Goal: Information Seeking & Learning: Learn about a topic

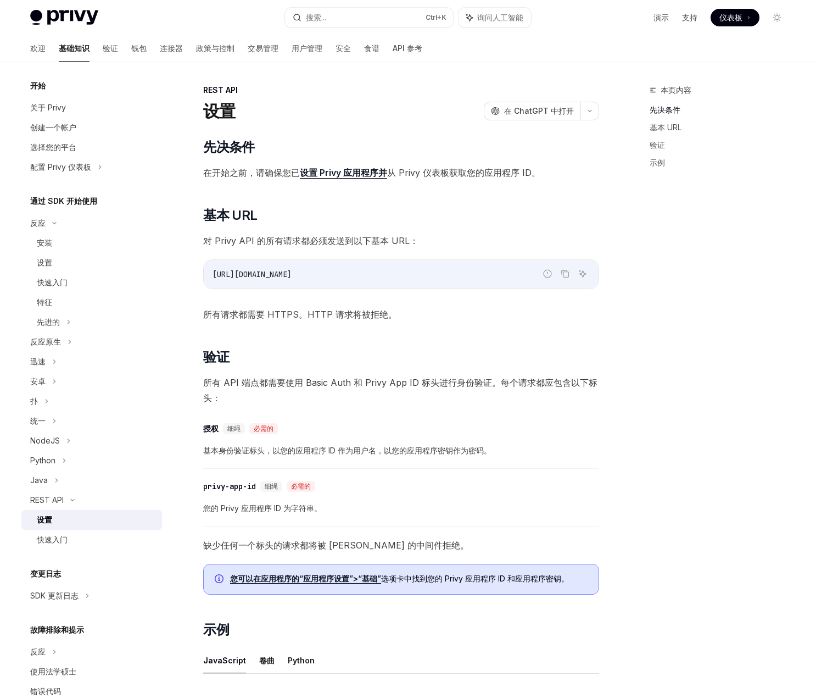
drag, startPoint x: 0, startPoint y: 0, endPoint x: 740, endPoint y: 19, distance: 740.2
click at [740, 19] on font "仪表板" at bounding box center [731, 17] width 23 height 9
click at [331, 170] on font "设置 Privy 应用程序并" at bounding box center [343, 172] width 87 height 11
type textarea "*"
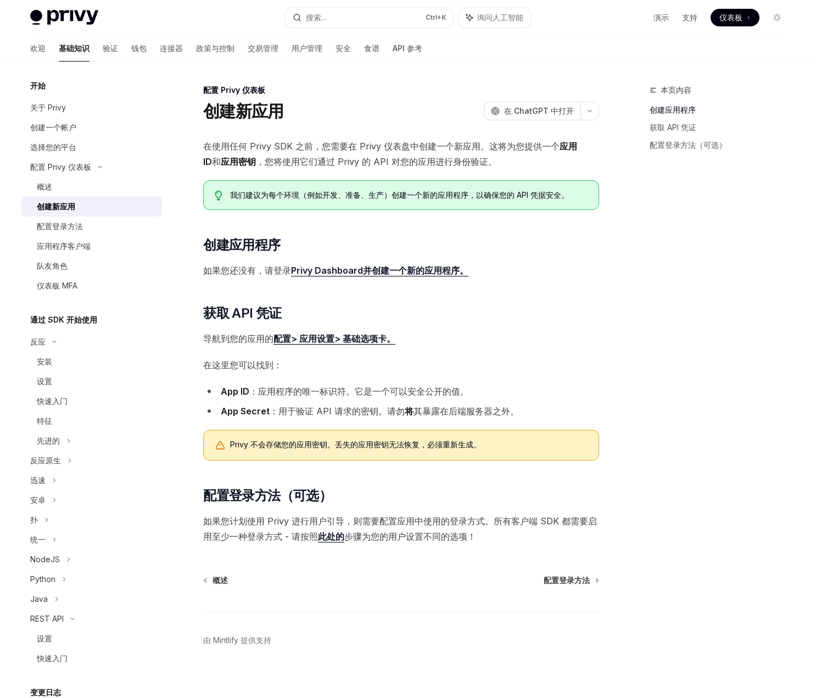
click at [337, 339] on font "配置> 应用设置> 基础选项卡。" at bounding box center [335, 338] width 122 height 11
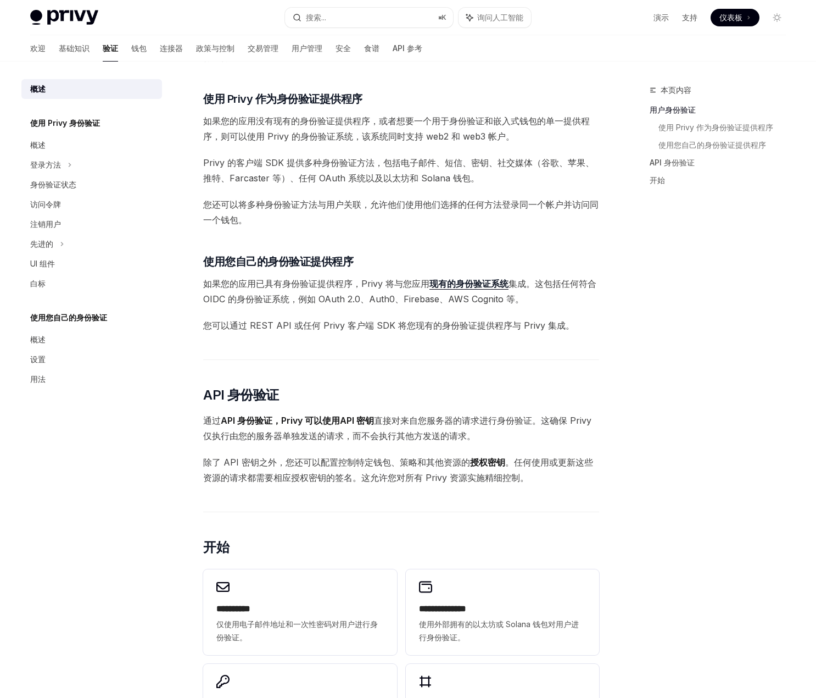
scroll to position [292, 0]
click at [450, 287] on font "现有的身份验证系统" at bounding box center [469, 283] width 79 height 11
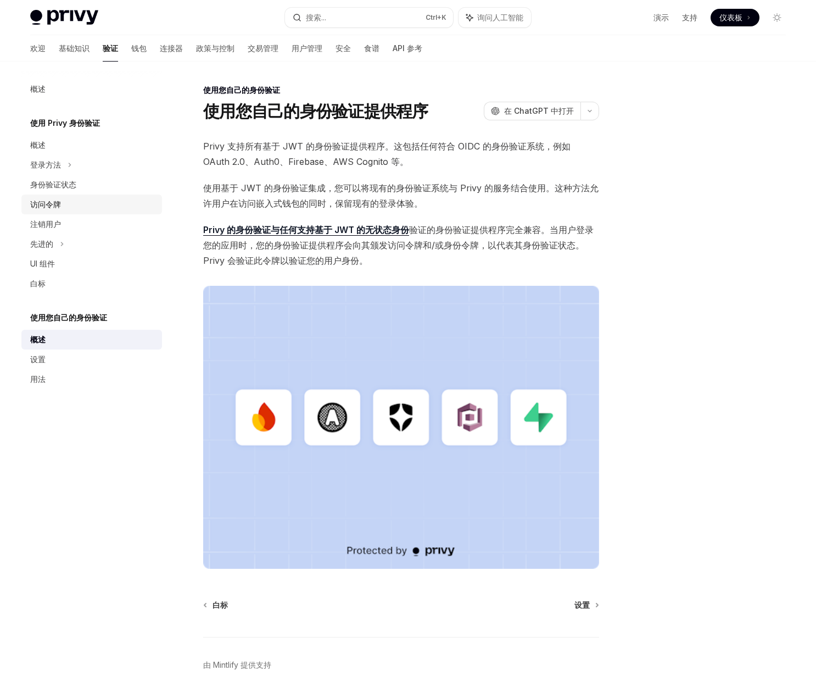
click at [60, 206] on font "访问令牌" at bounding box center [45, 203] width 31 height 9
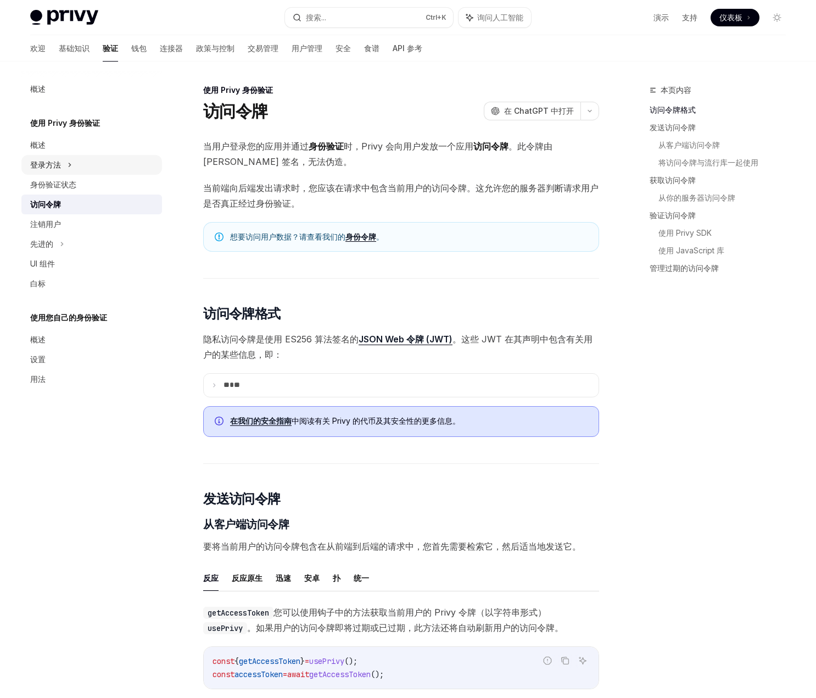
click at [68, 163] on icon at bounding box center [70, 164] width 4 height 13
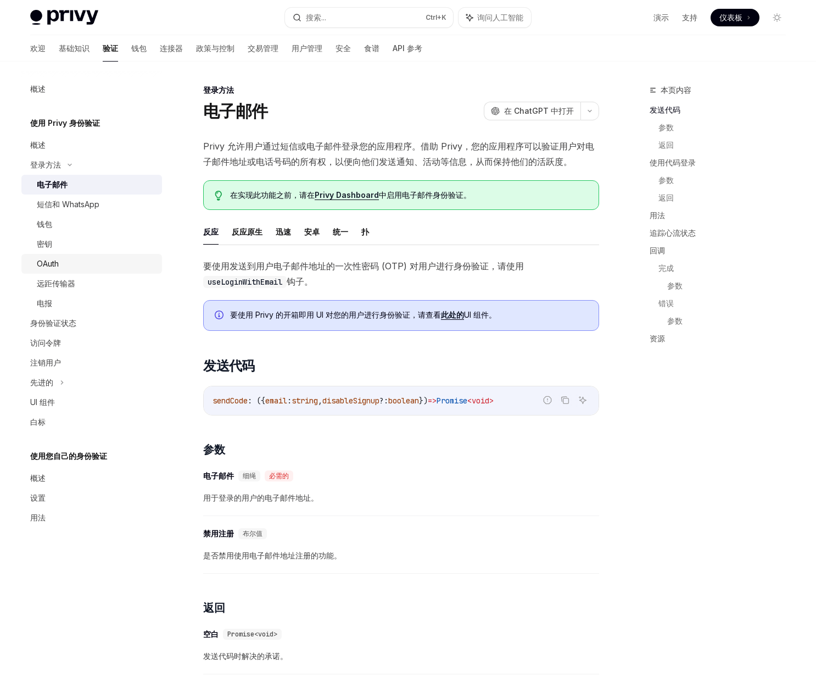
click at [52, 261] on font "OAuth" at bounding box center [48, 263] width 22 height 9
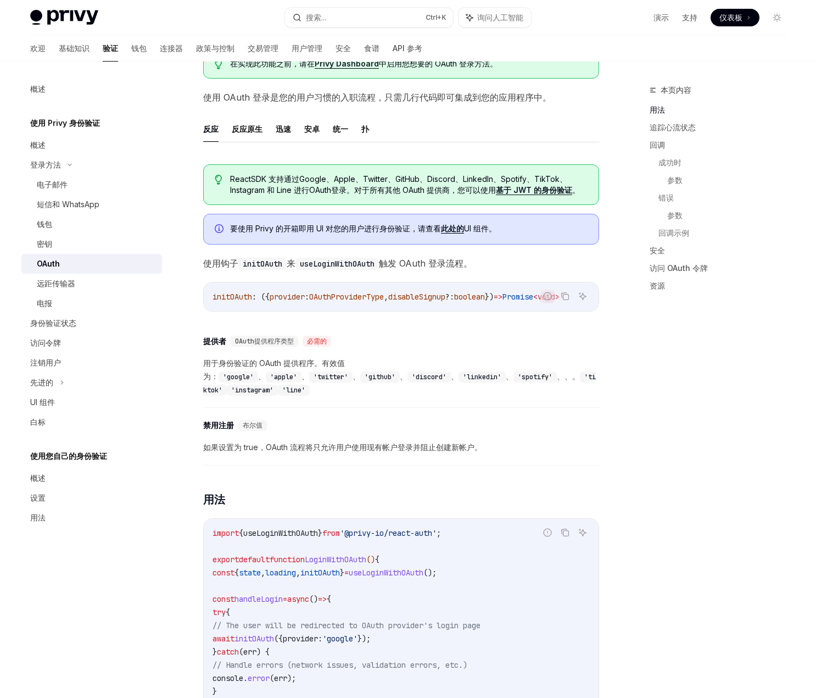
scroll to position [165, 0]
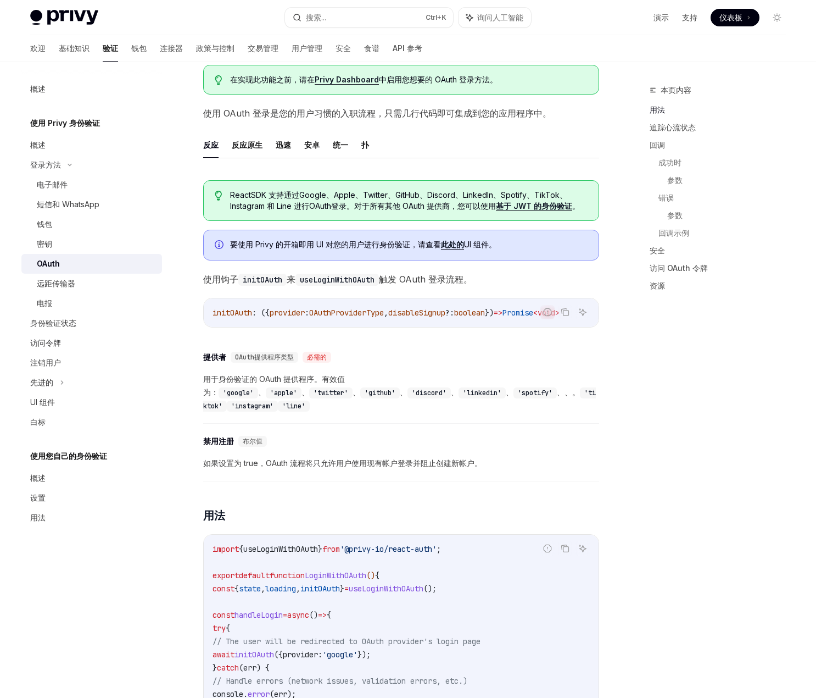
click at [422, 204] on font "。对于所有其他 OAuth 提供商，您可以使用" at bounding box center [421, 205] width 149 height 9
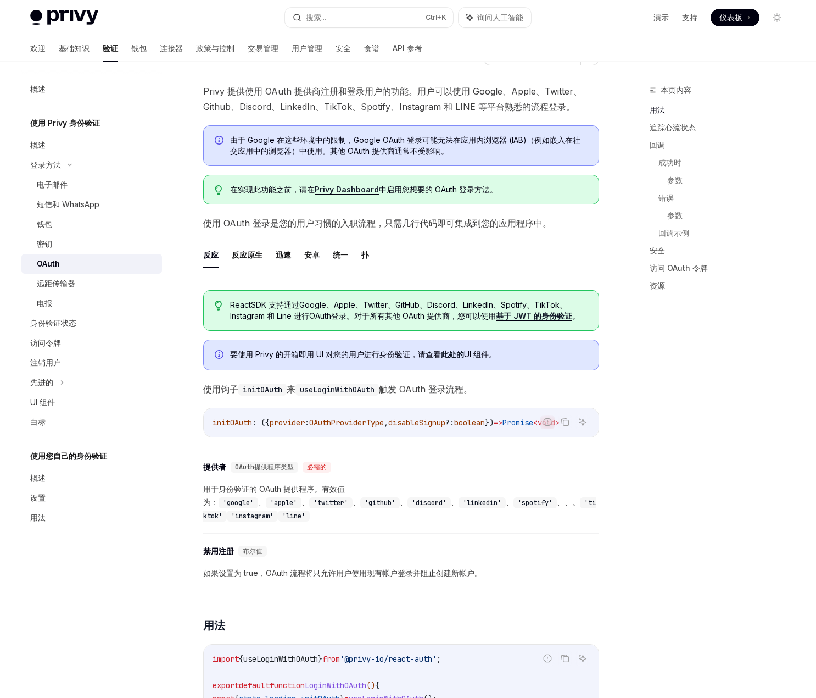
scroll to position [0, 0]
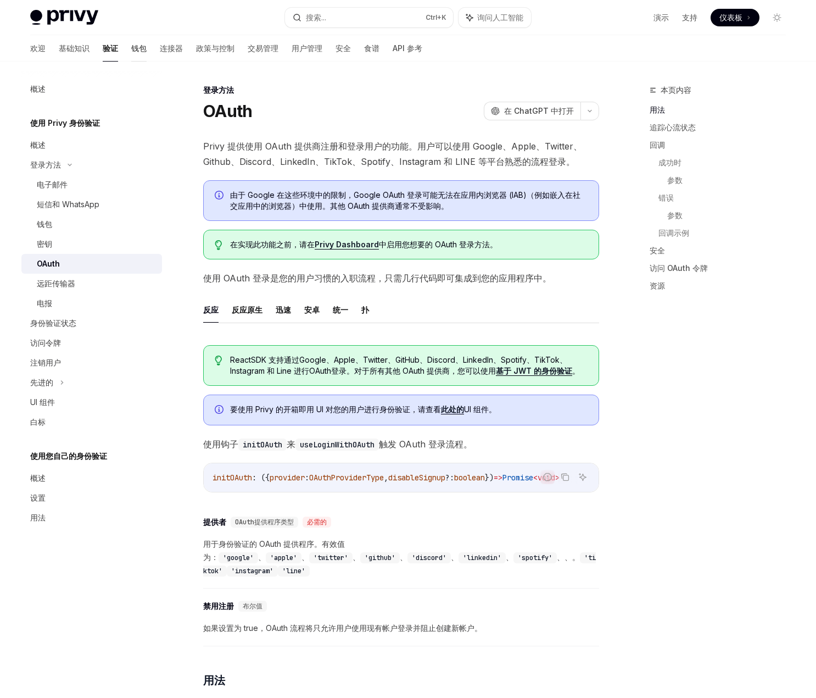
click at [131, 43] on font "钱包" at bounding box center [138, 47] width 15 height 9
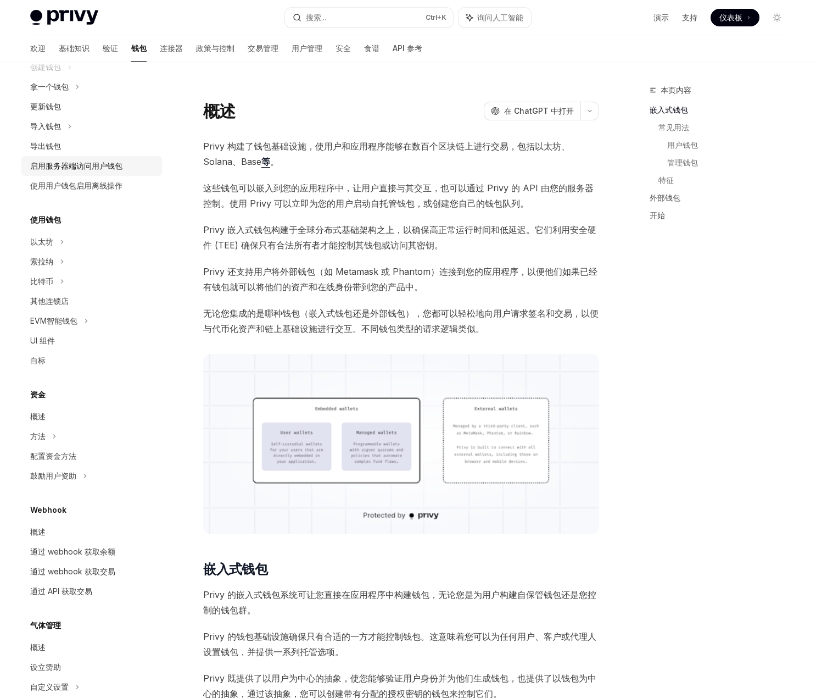
scroll to position [110, 0]
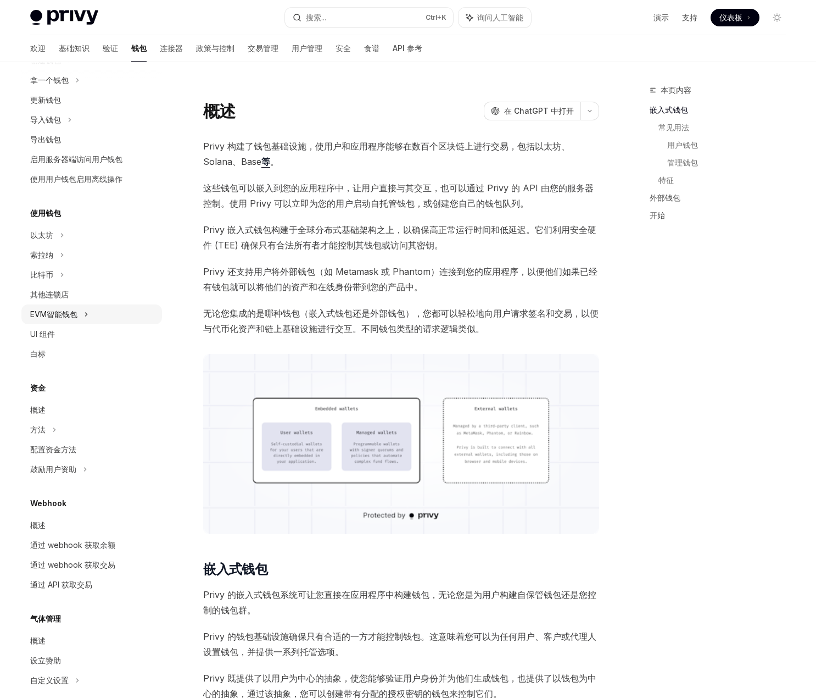
click at [88, 314] on icon at bounding box center [86, 314] width 4 height 13
type textarea "*"
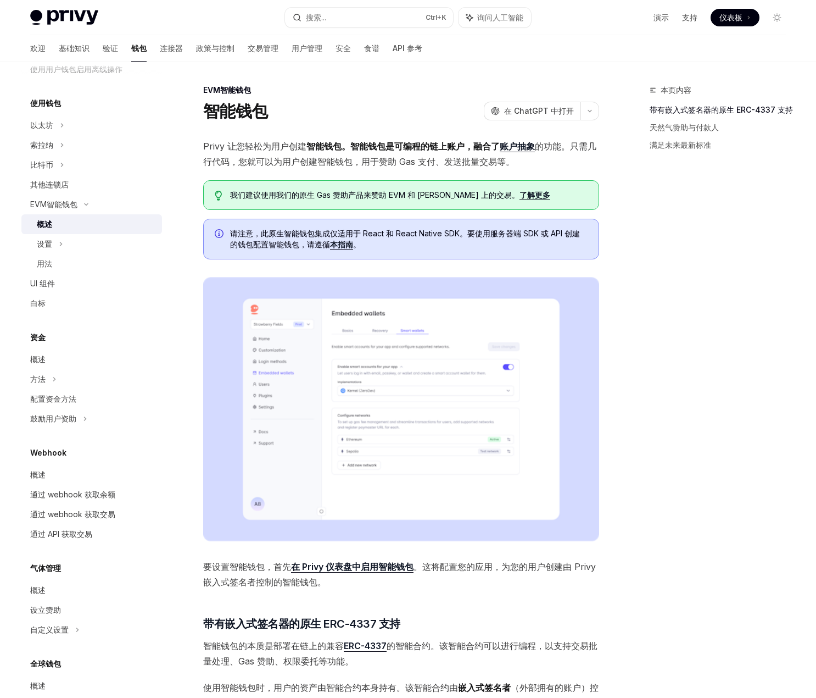
click at [736, 20] on font "仪表板" at bounding box center [731, 17] width 23 height 9
